Goal: Task Accomplishment & Management: Use online tool/utility

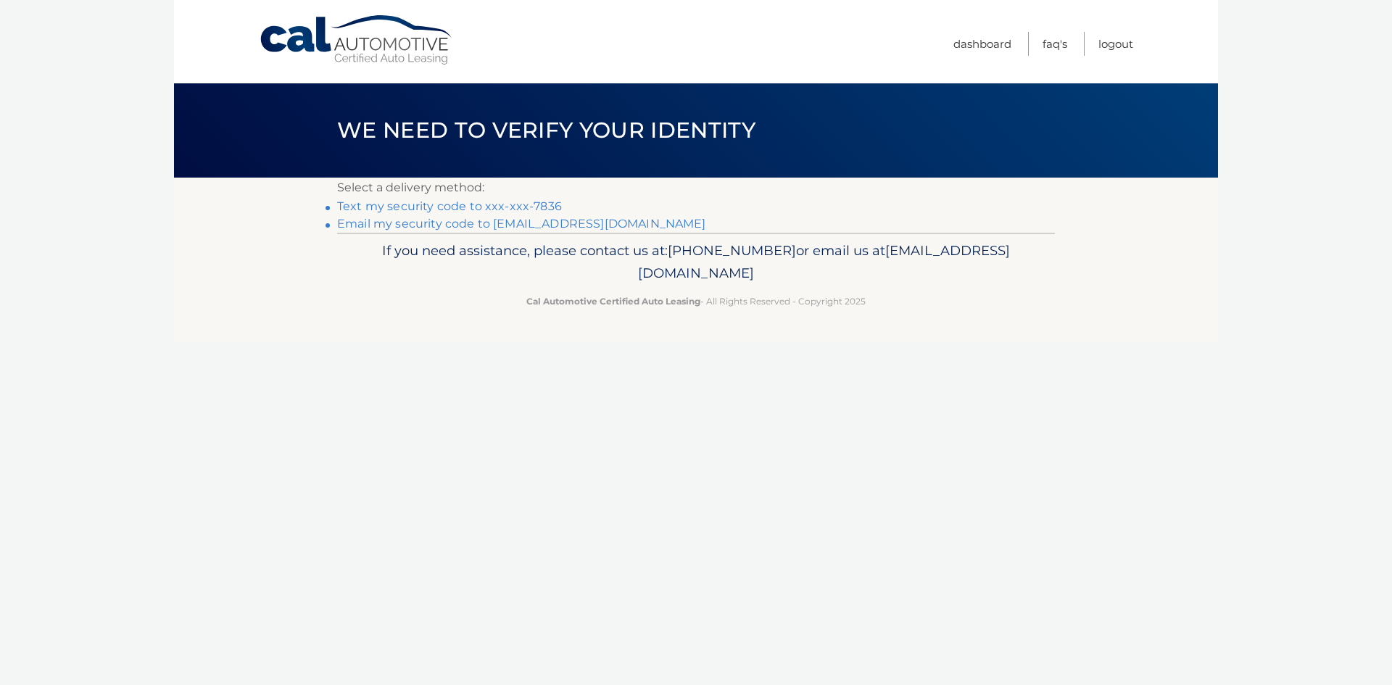
click at [432, 202] on link "Text my security code to xxx-xxx-7836" at bounding box center [449, 206] width 225 height 14
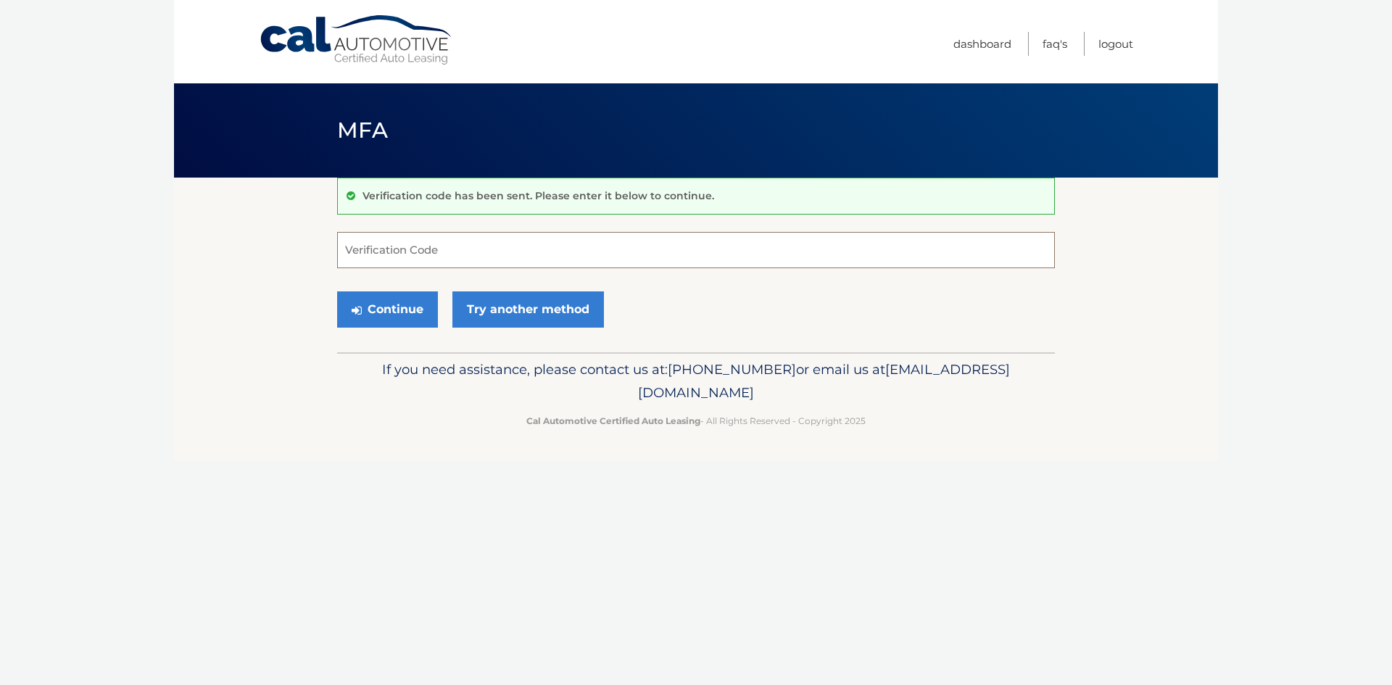
click at [394, 244] on input "Verification Code" at bounding box center [696, 250] width 718 height 36
type input "934739"
click at [337, 292] on button "Continue" at bounding box center [387, 310] width 101 height 36
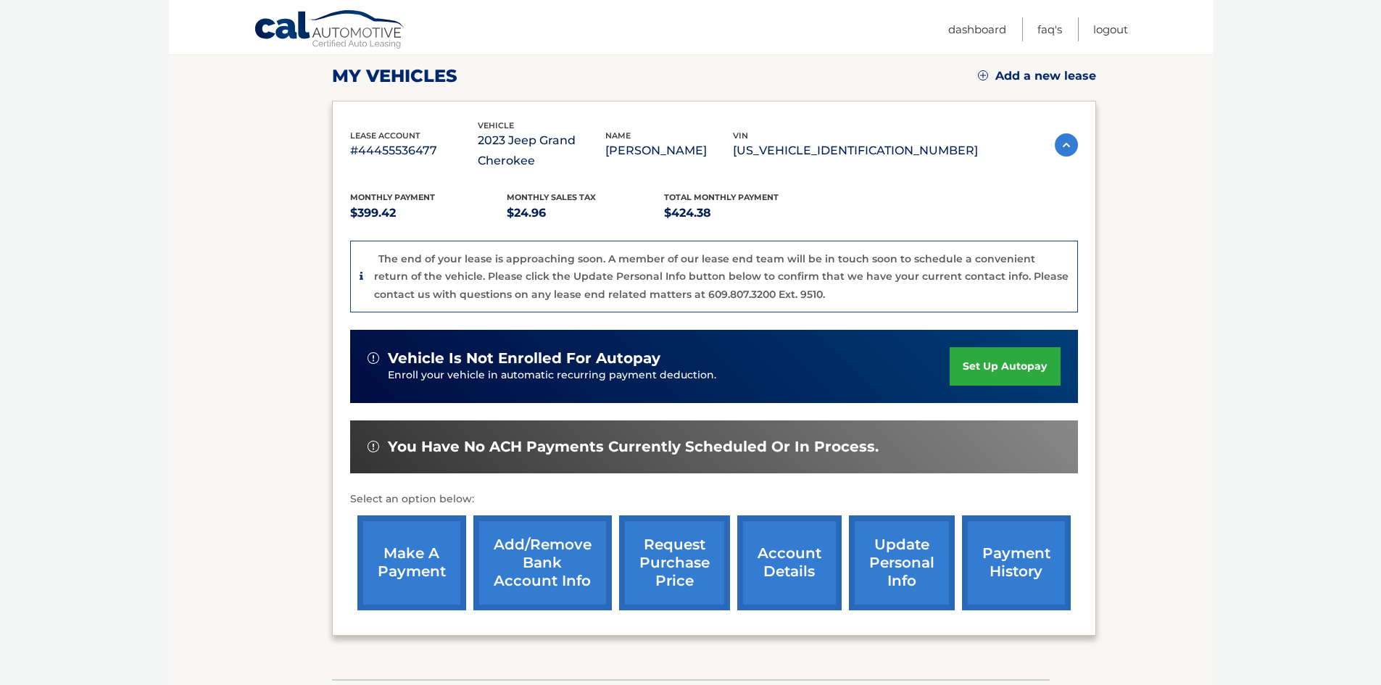
scroll to position [290, 0]
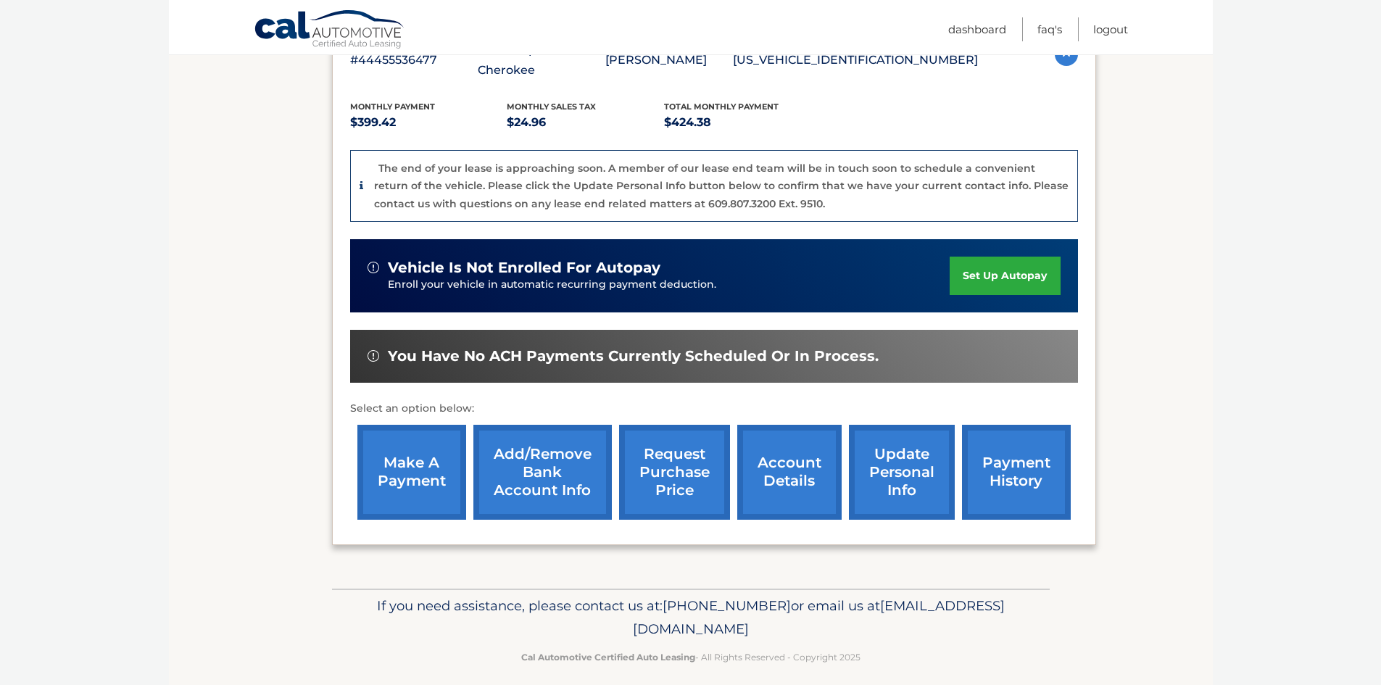
click at [691, 462] on link "request purchase price" at bounding box center [674, 472] width 111 height 95
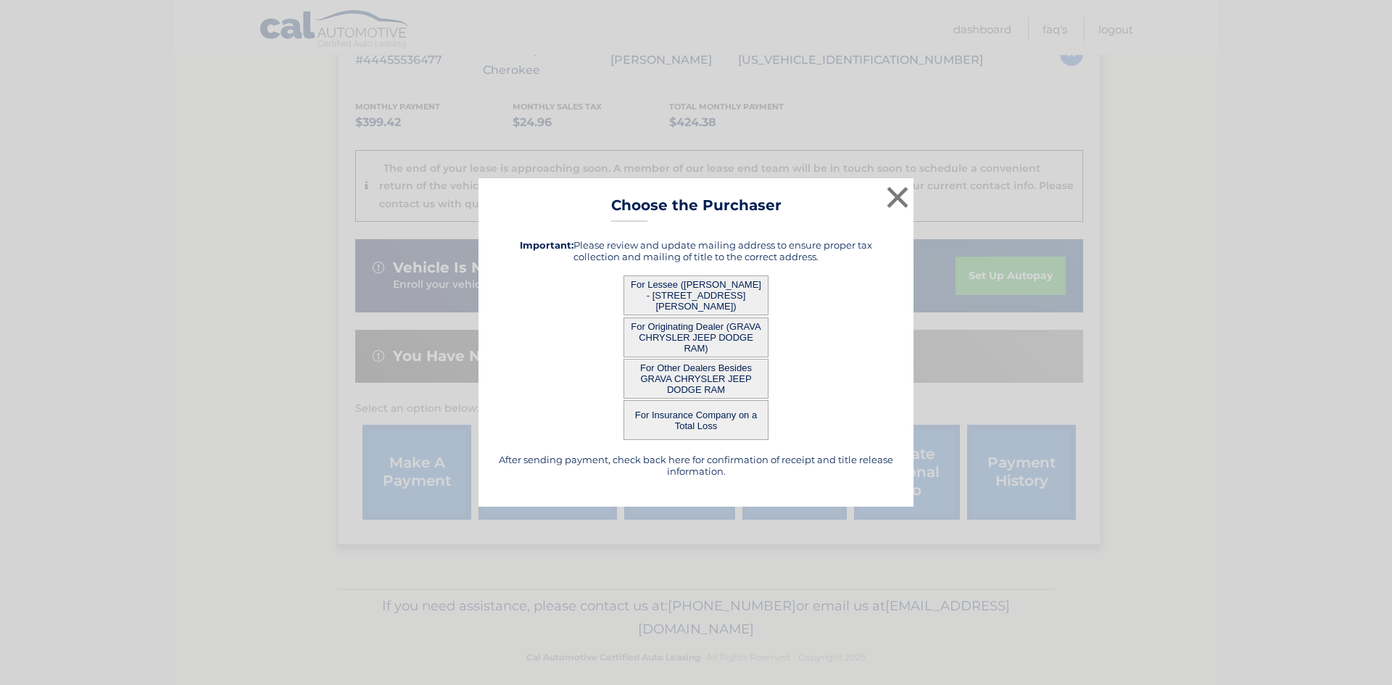
click at [729, 292] on button "For Lessee ([PERSON_NAME] - [STREET_ADDRESS][PERSON_NAME])" at bounding box center [696, 296] width 145 height 40
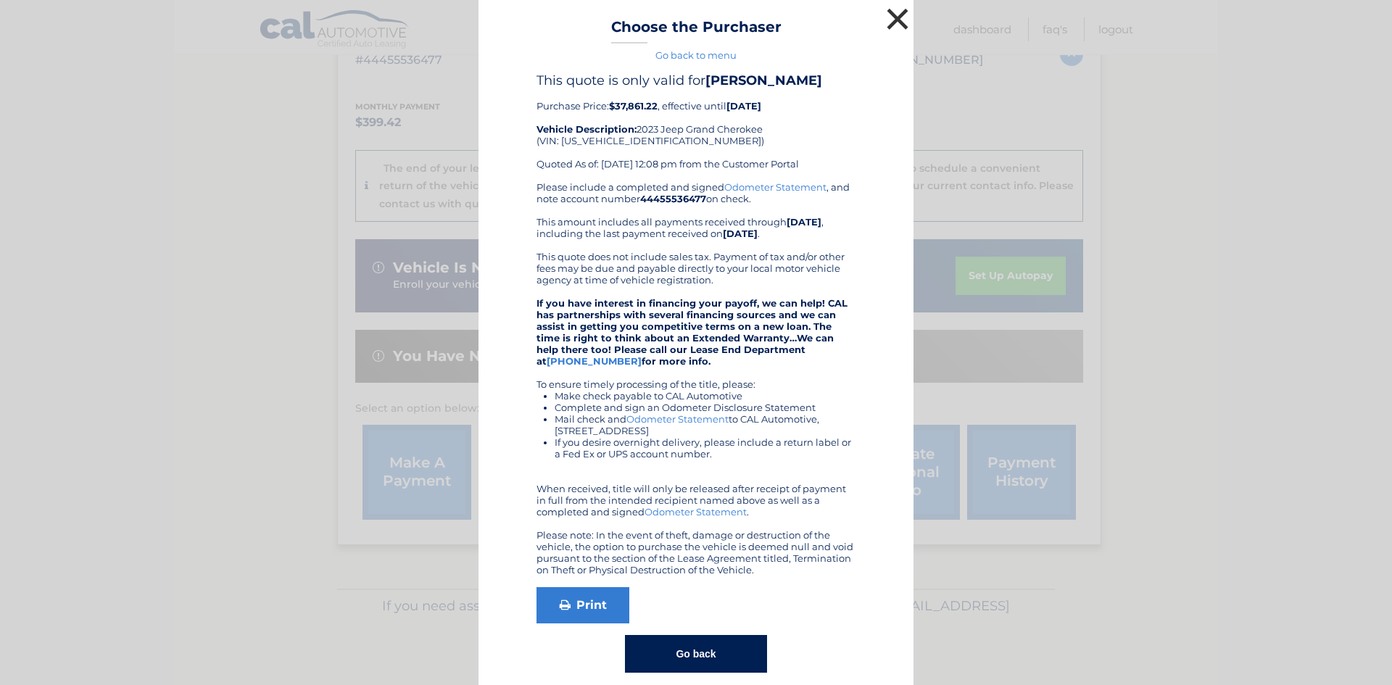
click at [892, 20] on button "×" at bounding box center [897, 18] width 29 height 29
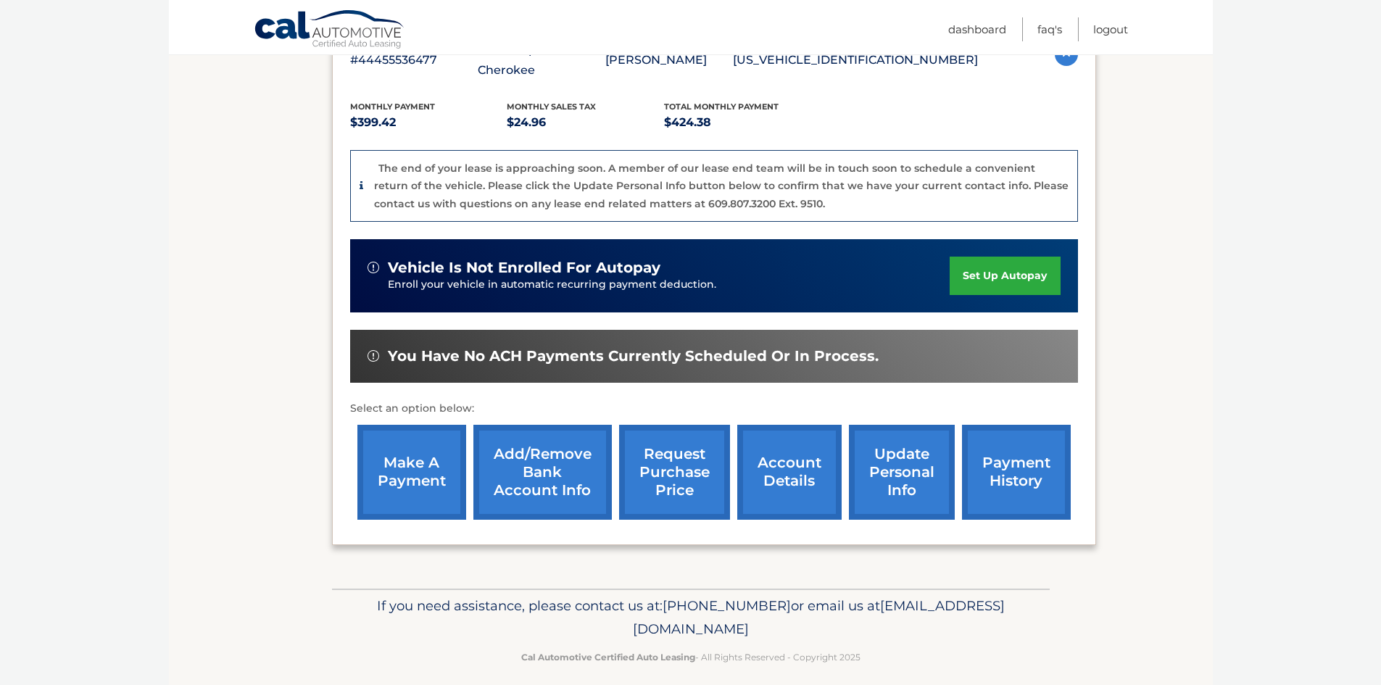
click at [683, 447] on link "request purchase price" at bounding box center [674, 472] width 111 height 95
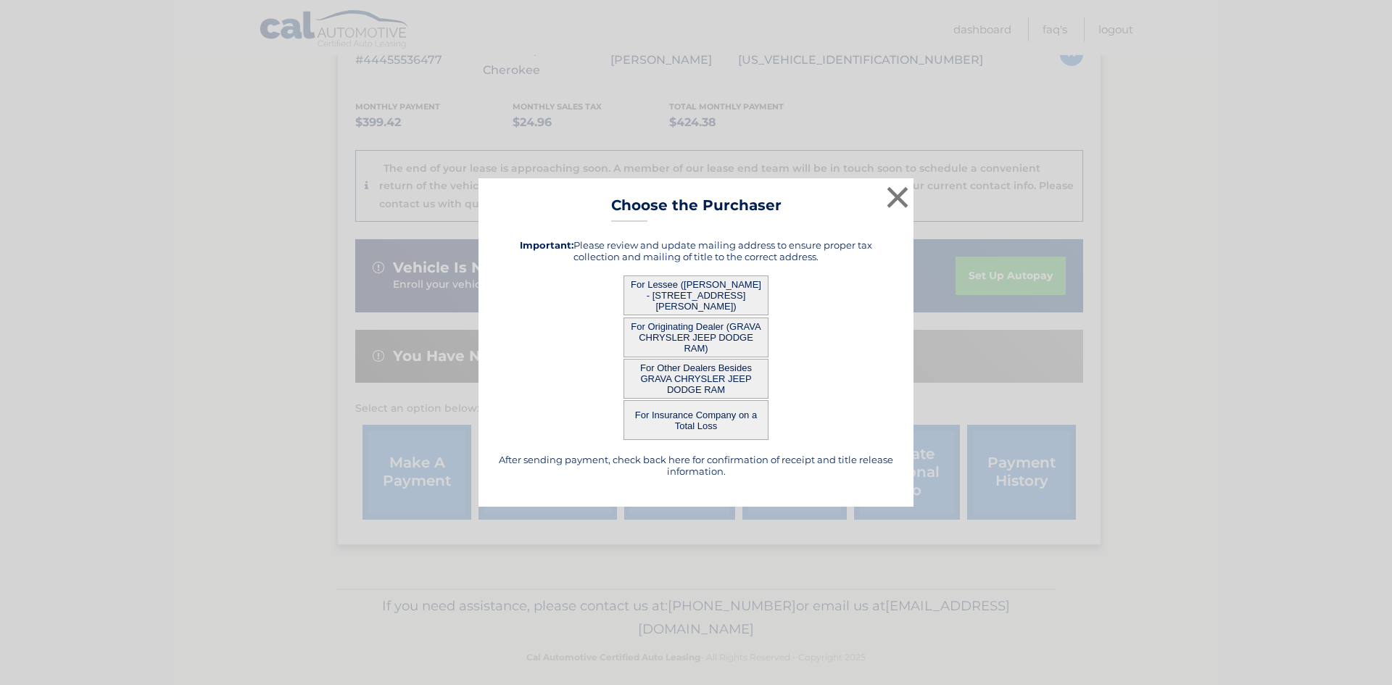
click at [691, 327] on button "For Originating Dealer (GRAVA CHRYSLER JEEP DODGE RAM)" at bounding box center [696, 338] width 145 height 40
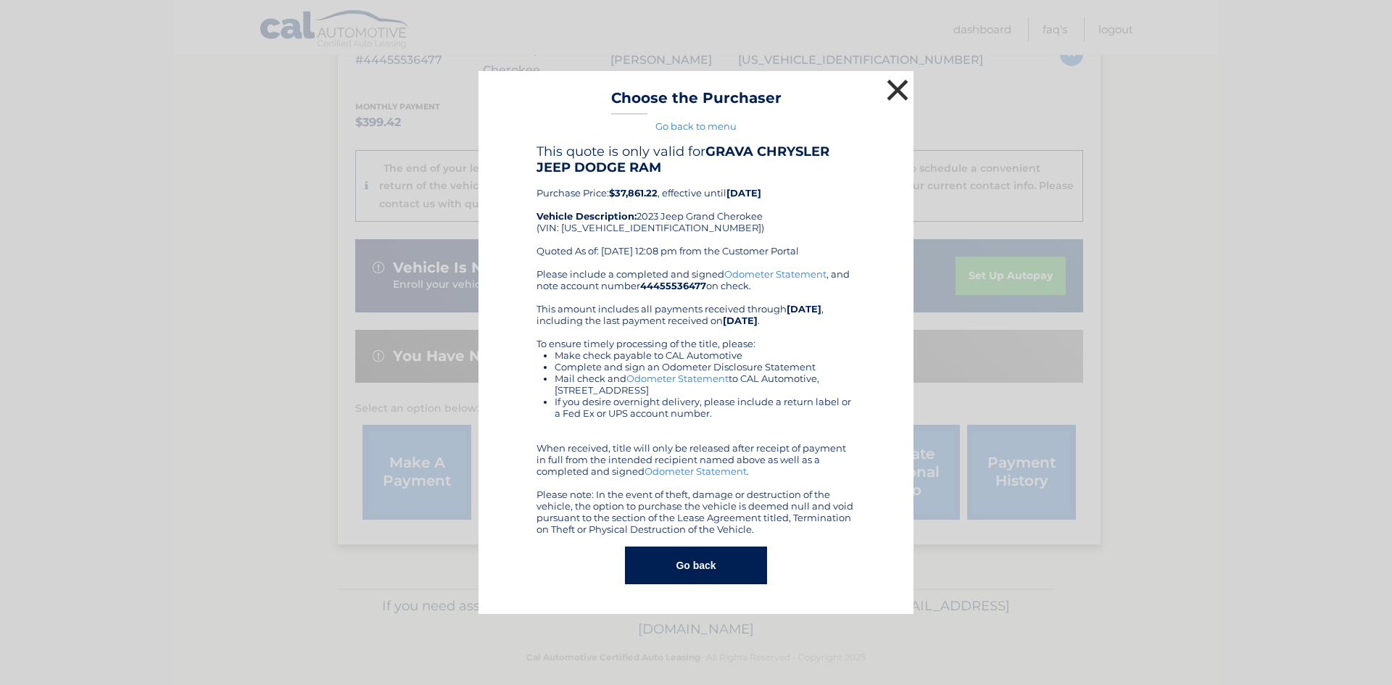
click at [900, 88] on button "×" at bounding box center [897, 89] width 29 height 29
